Goal: Ask a question

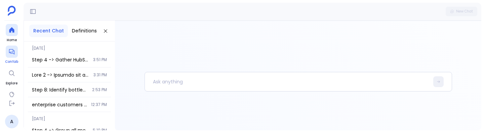
click at [13, 50] on icon at bounding box center [11, 51] width 7 height 7
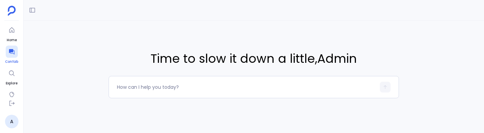
click at [13, 50] on icon at bounding box center [11, 51] width 7 height 7
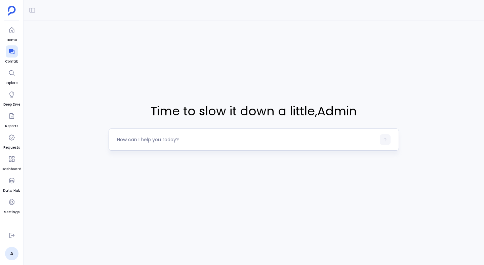
click at [169, 132] on div at bounding box center [246, 139] width 259 height 11
type textarea "Give me good companies."
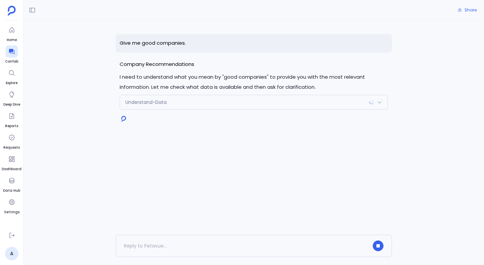
click at [177, 43] on p "Give me good companies." at bounding box center [254, 43] width 277 height 19
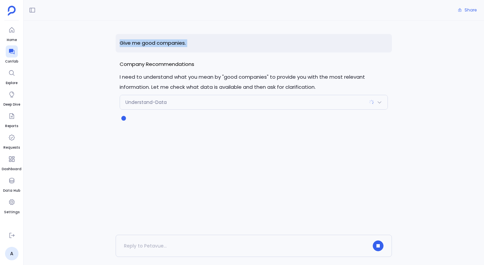
click at [155, 43] on p "Give me good companies." at bounding box center [254, 43] width 277 height 19
